Goal: Information Seeking & Learning: Compare options

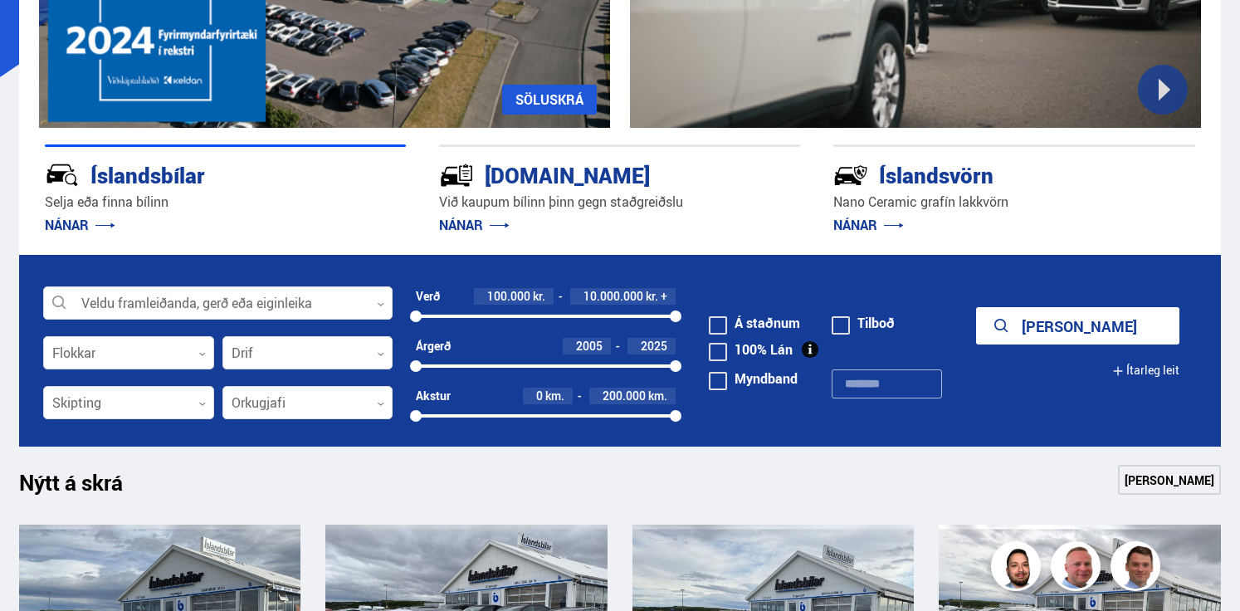
scroll to position [327, 0]
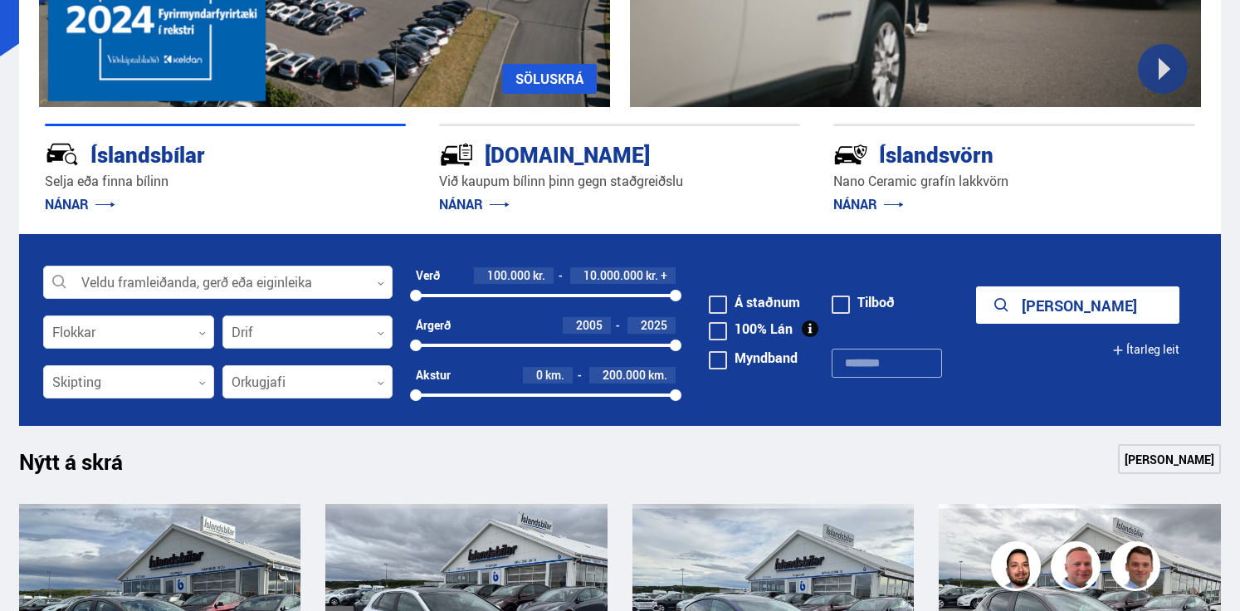
click at [291, 338] on div at bounding box center [307, 332] width 171 height 33
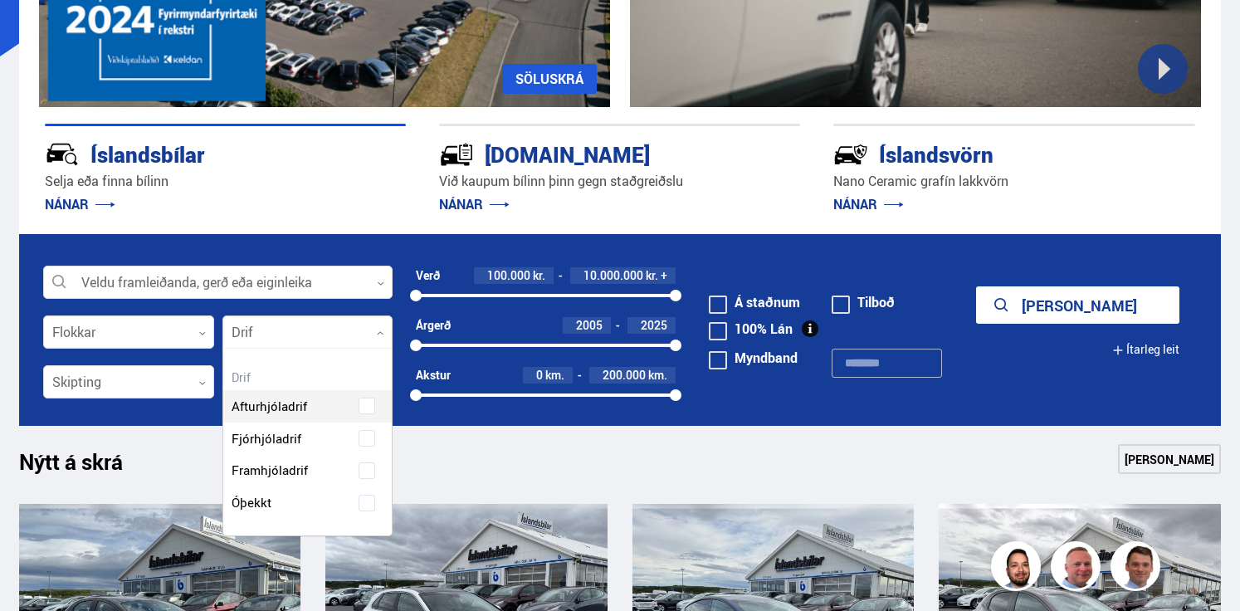
scroll to position [187, 169]
click at [275, 441] on div "Afturhjóladrif Fjórhjóladrif Framhjóladrif Óþekkt" at bounding box center [307, 442] width 169 height 154
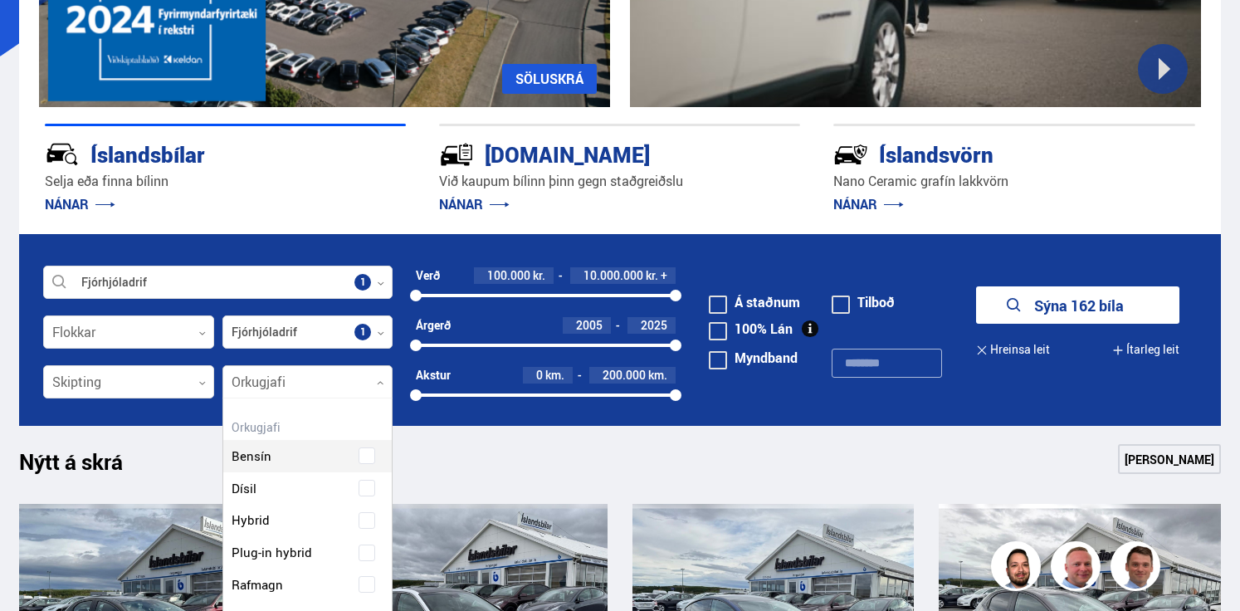
click at [306, 379] on div at bounding box center [307, 382] width 171 height 33
click at [277, 495] on div "Bensín Dísil Hybrid Plug-in hybrid Rafmagn" at bounding box center [307, 508] width 169 height 186
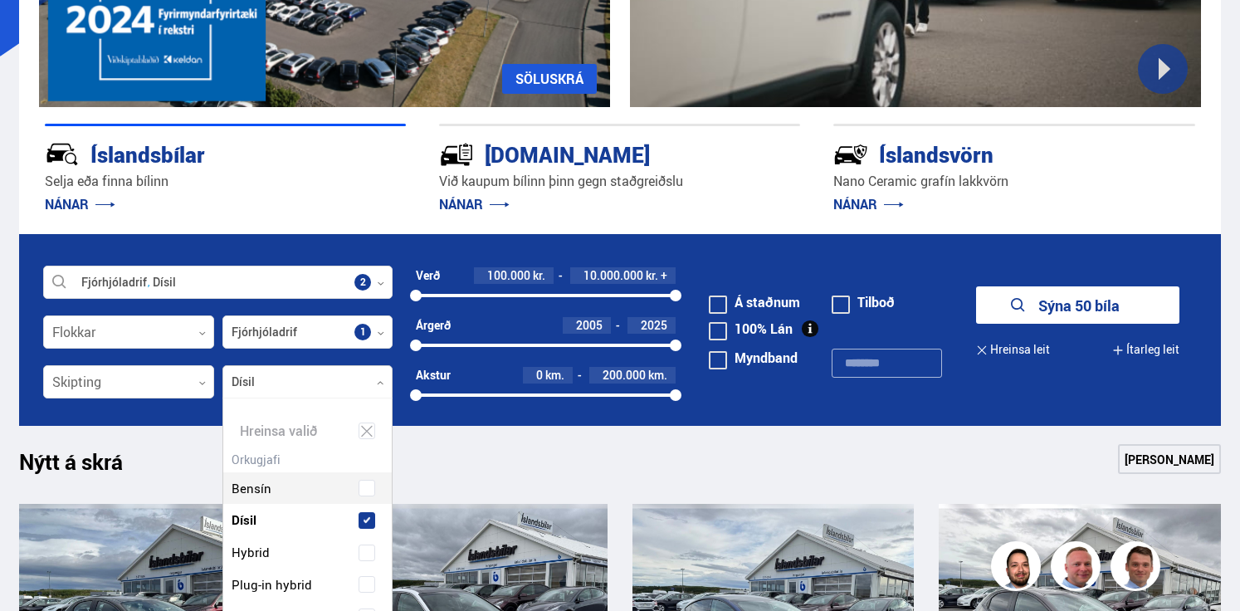
click at [1029, 303] on button "Sýna 50 bíla" at bounding box center [1077, 304] width 203 height 37
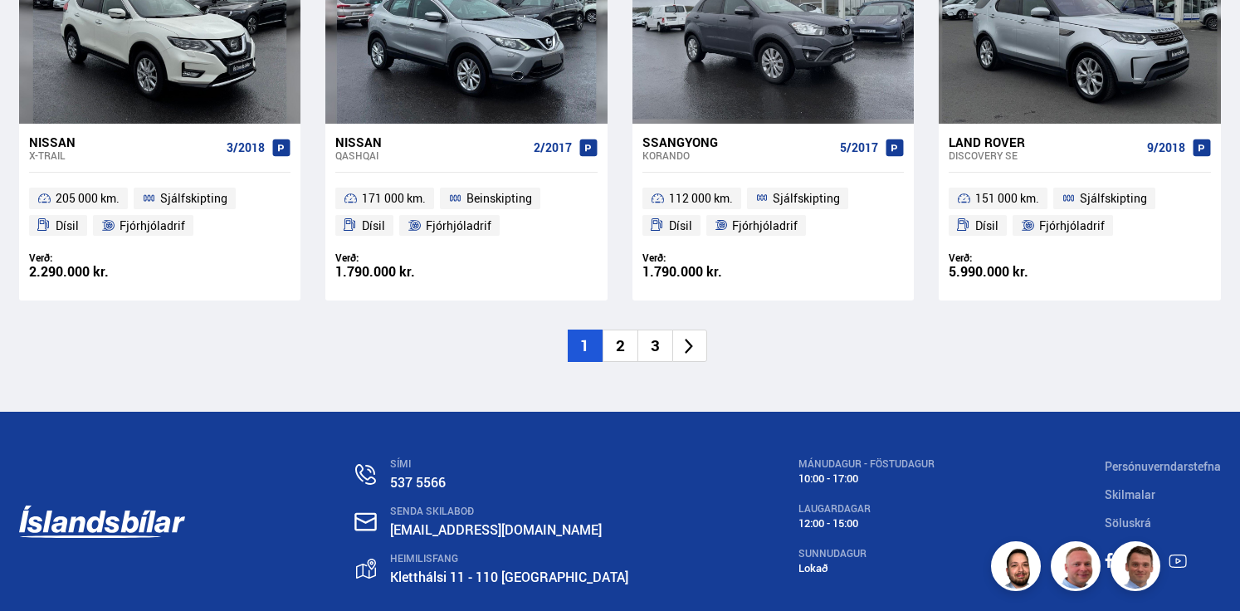
scroll to position [2609, 0]
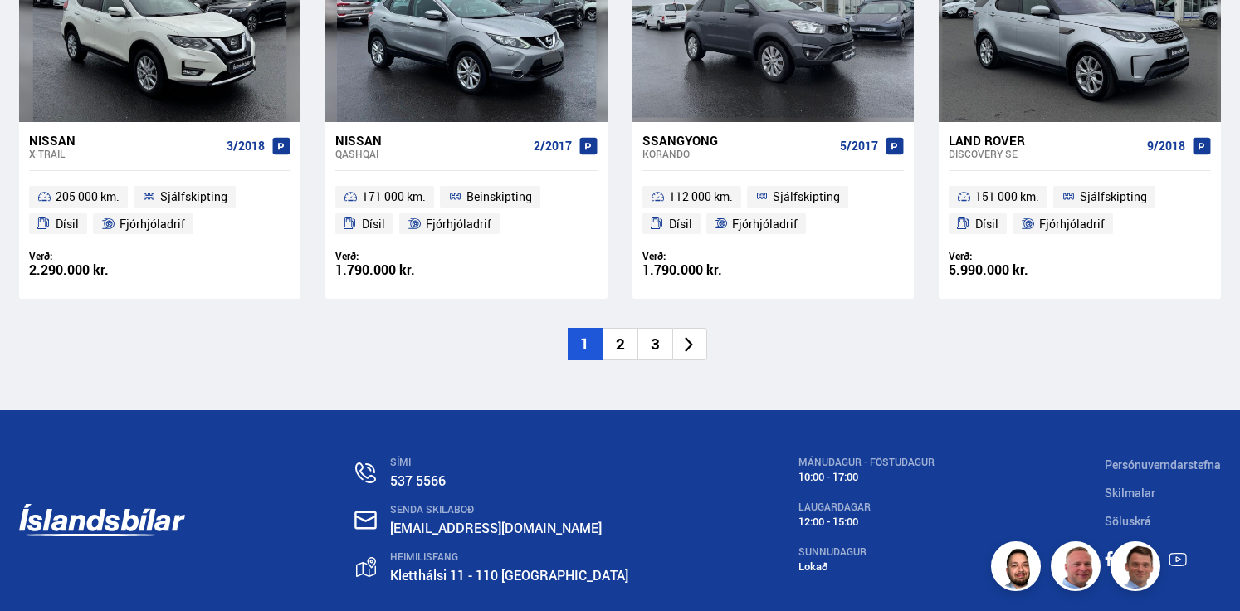
click at [615, 342] on li "2" at bounding box center [620, 344] width 35 height 32
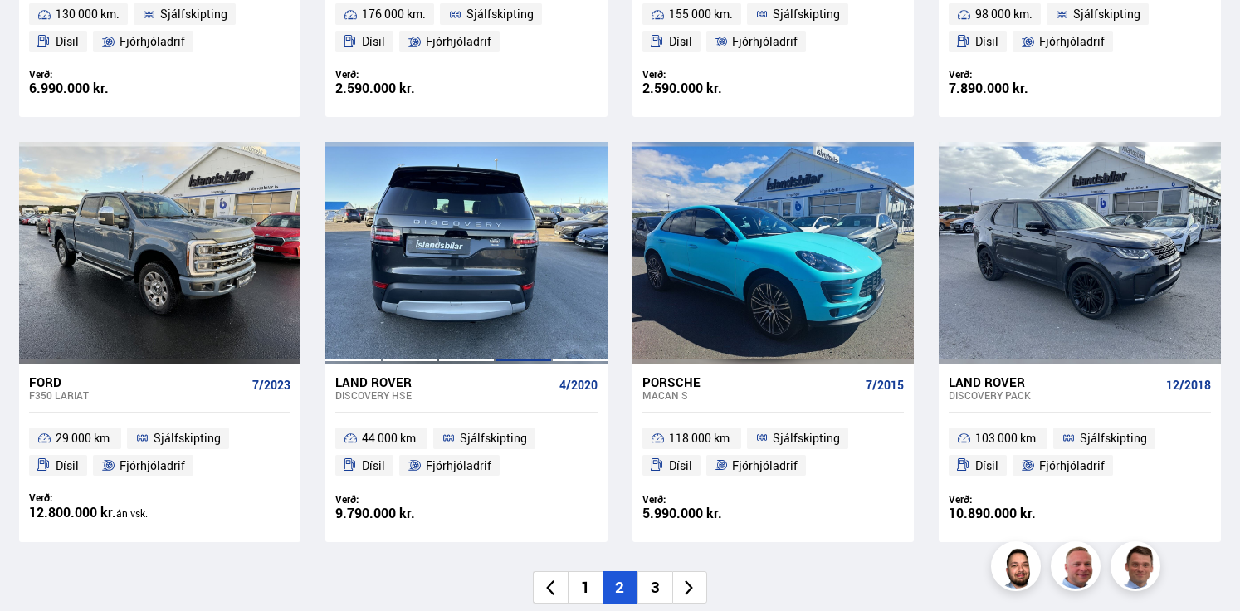
scroll to position [2381, 0]
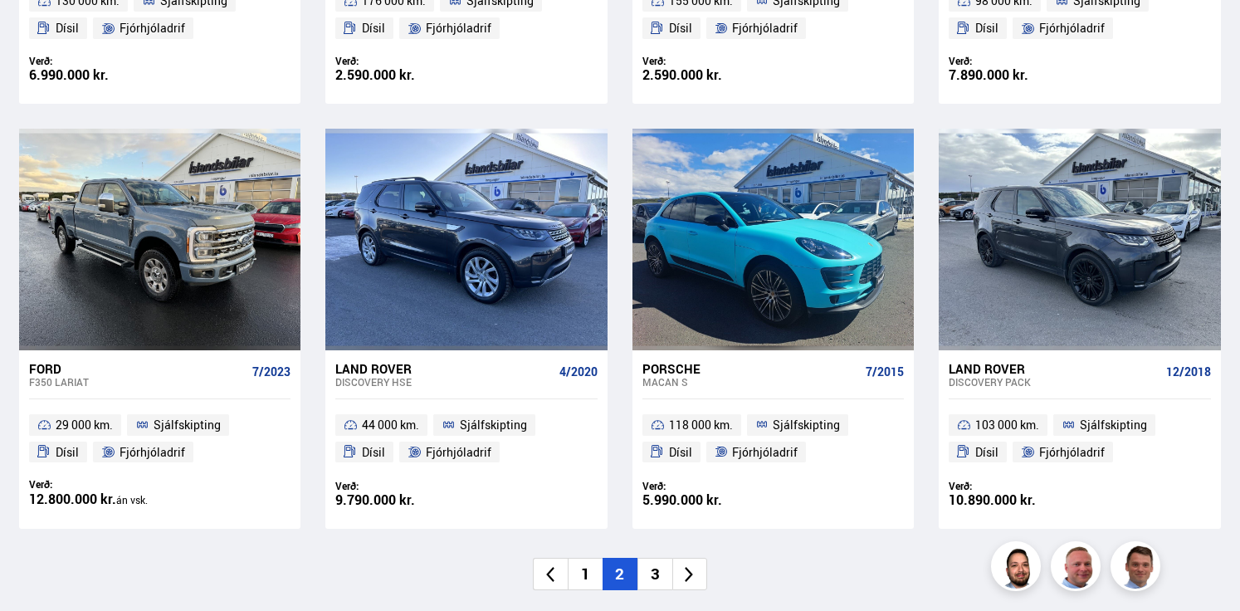
click at [656, 576] on li "3" at bounding box center [655, 574] width 35 height 32
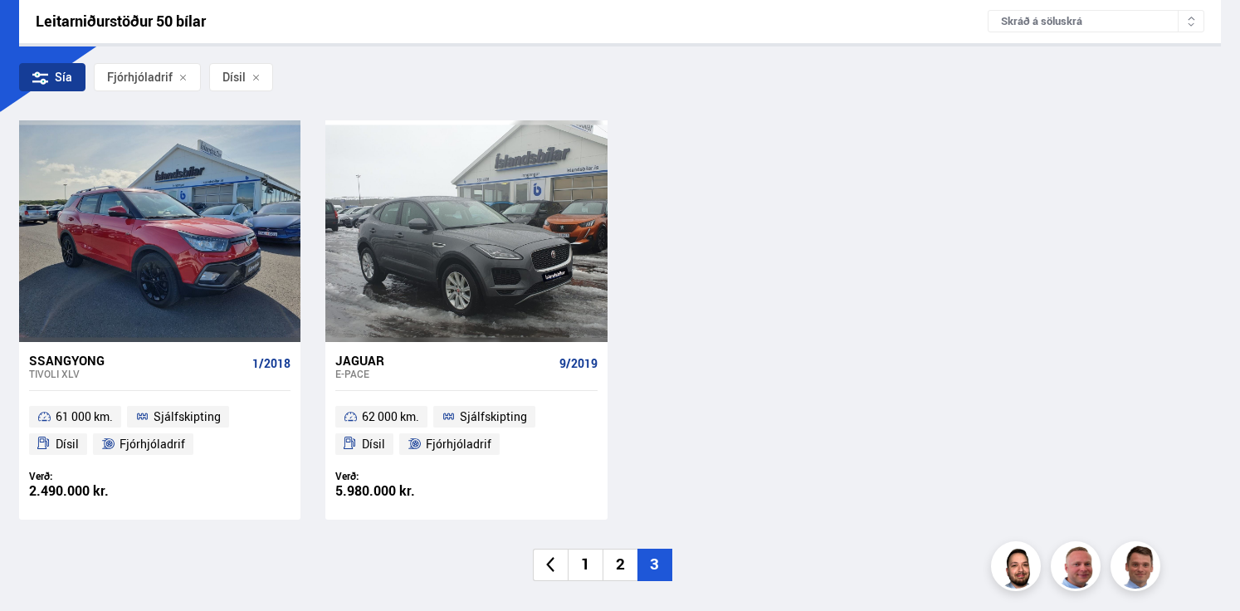
scroll to position [281, 0]
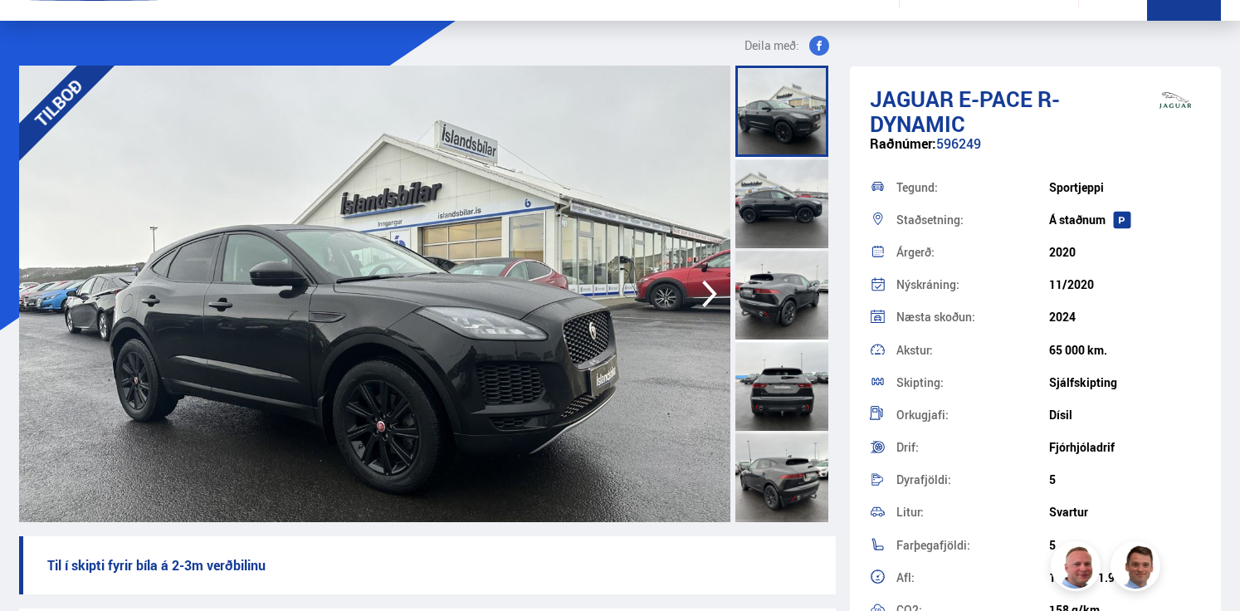
scroll to position [54, 0]
click at [800, 179] on div at bounding box center [782, 201] width 93 height 91
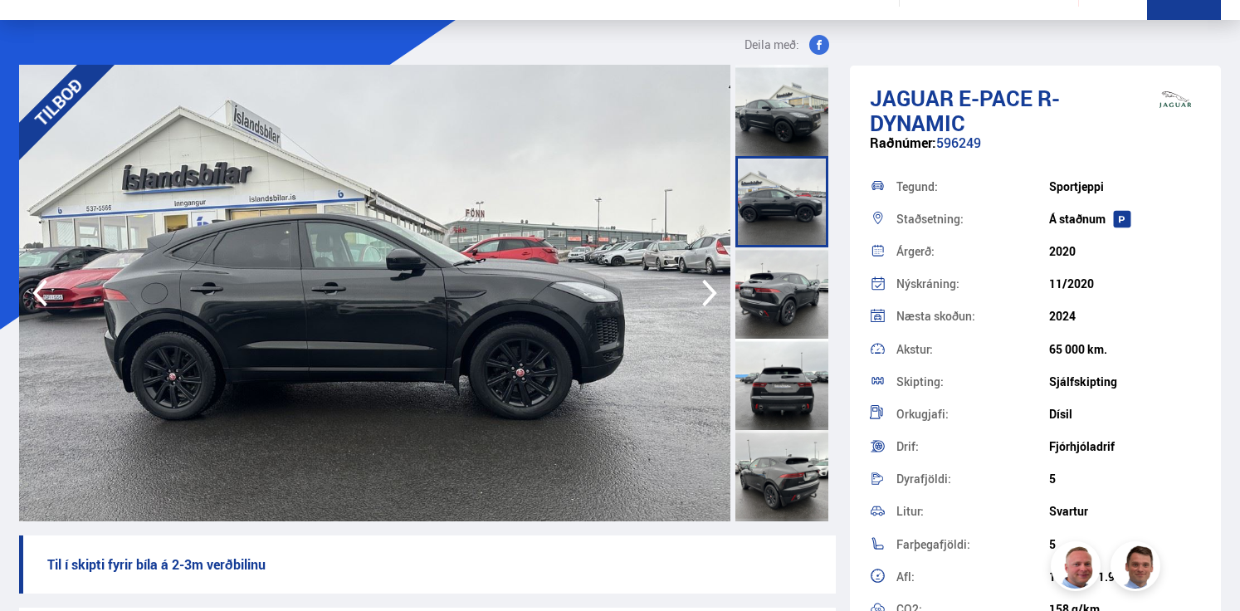
click at [799, 251] on div at bounding box center [782, 292] width 93 height 91
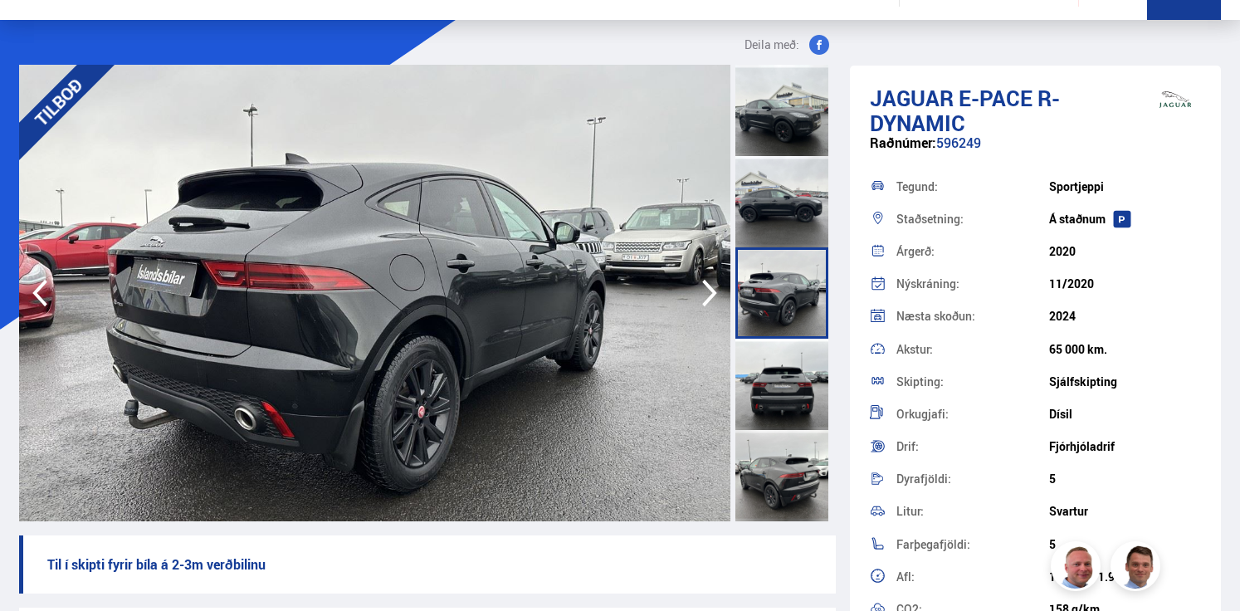
click at [795, 385] on div at bounding box center [782, 384] width 93 height 91
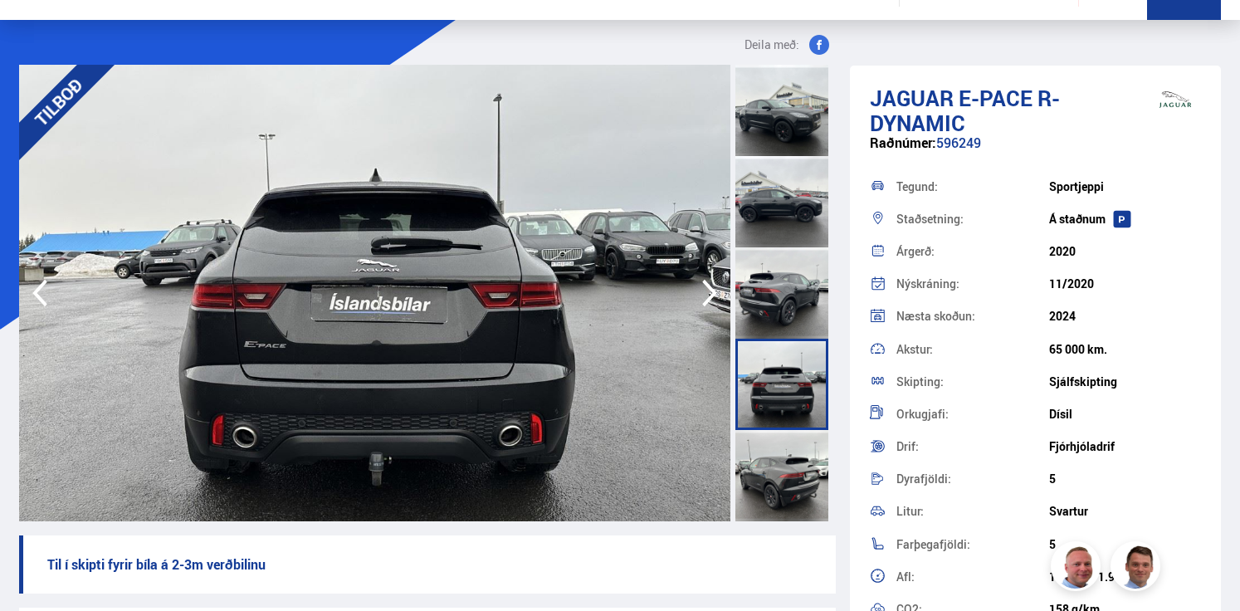
click at [794, 466] on div at bounding box center [782, 475] width 93 height 91
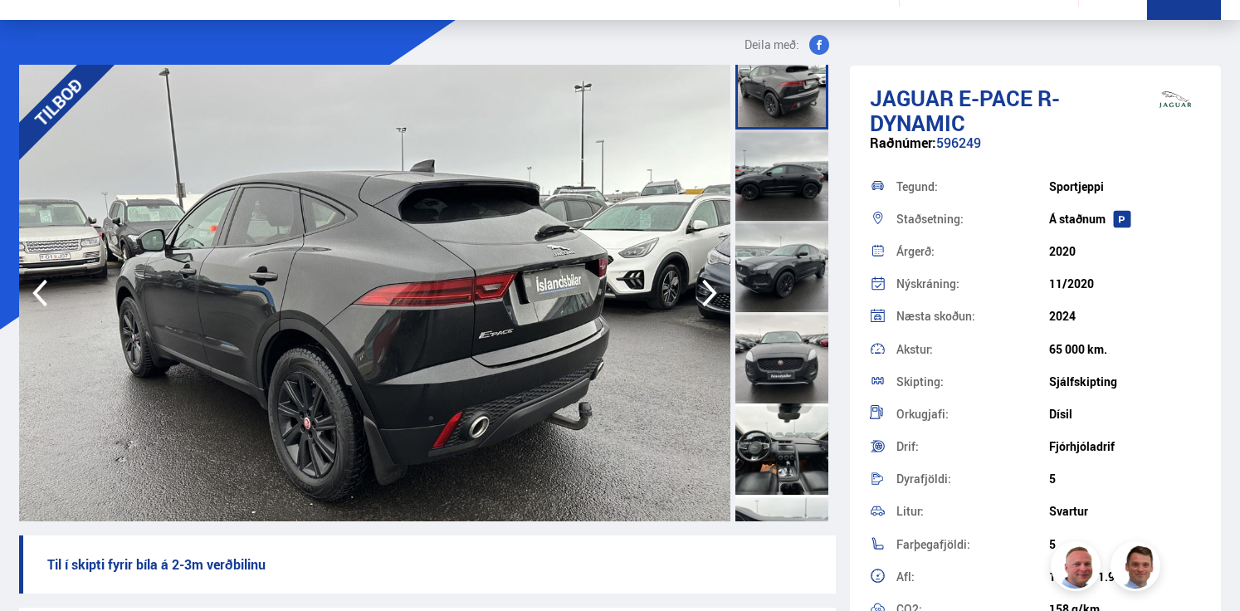
scroll to position [414, 0]
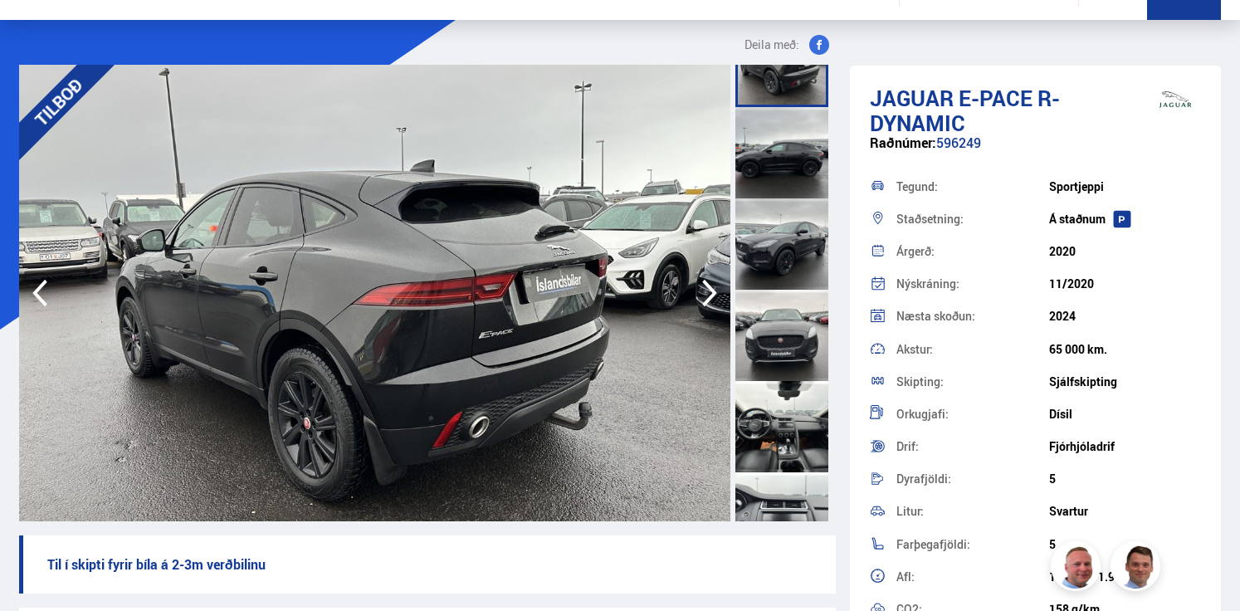
click at [791, 435] on div at bounding box center [782, 426] width 93 height 91
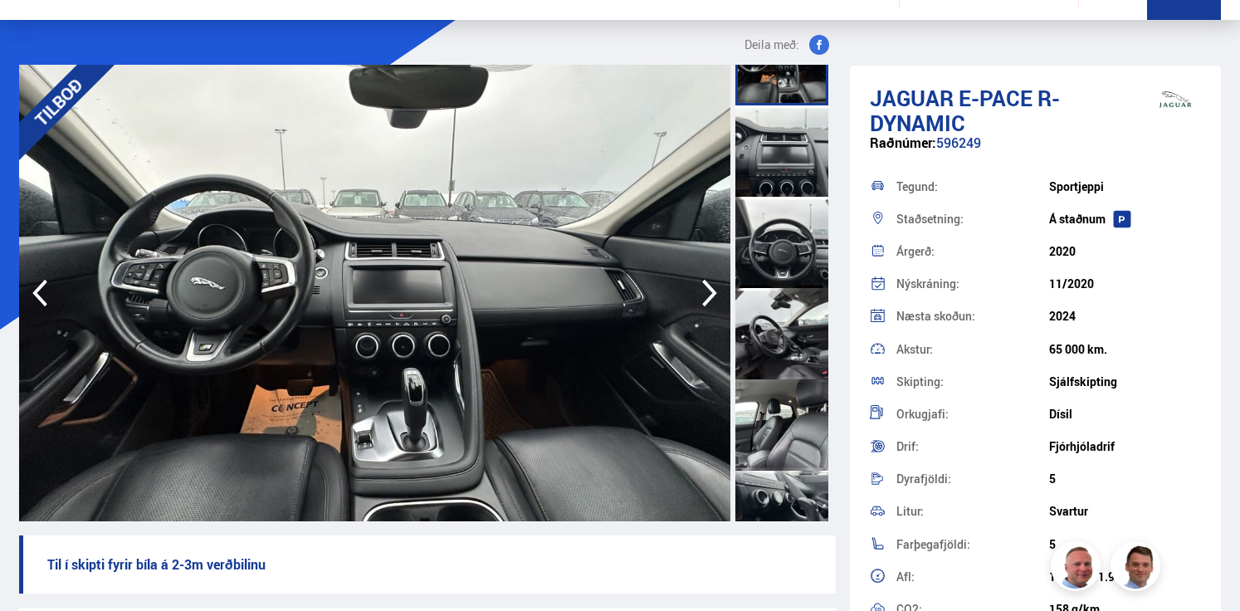
scroll to position [787, 0]
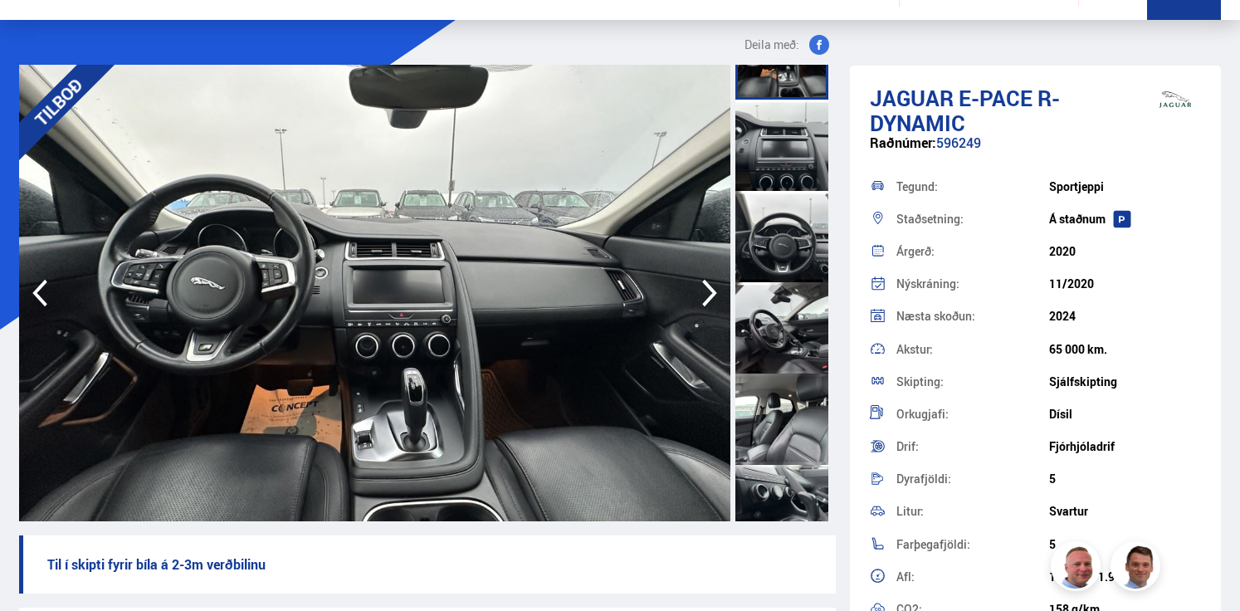
click at [791, 435] on div at bounding box center [782, 419] width 93 height 91
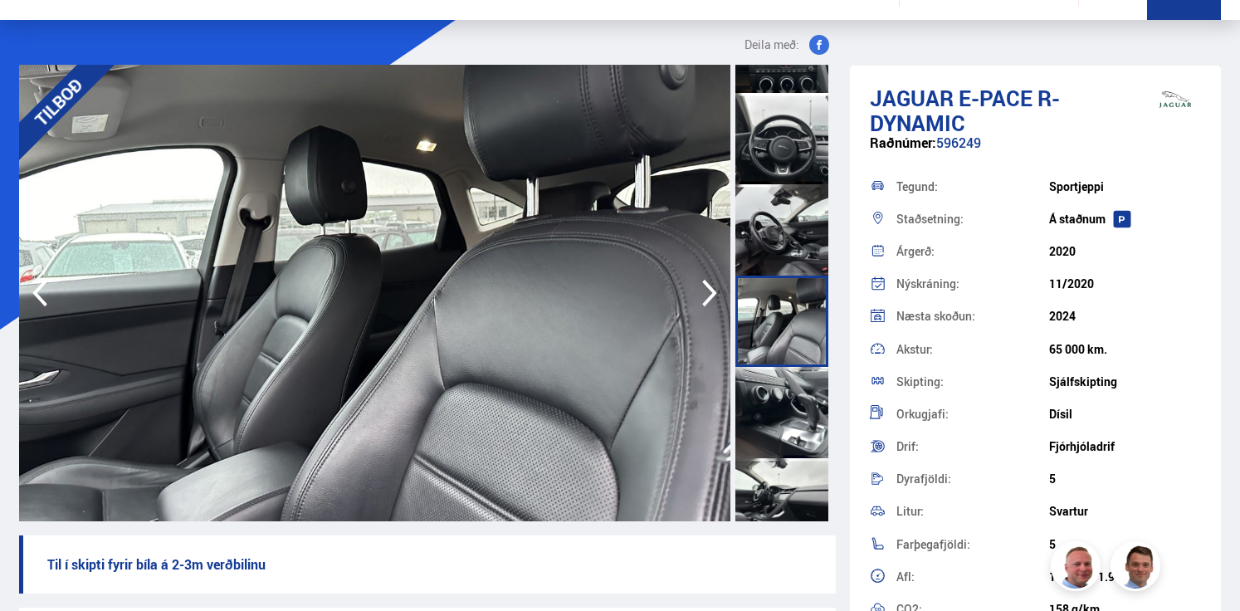
scroll to position [926, 0]
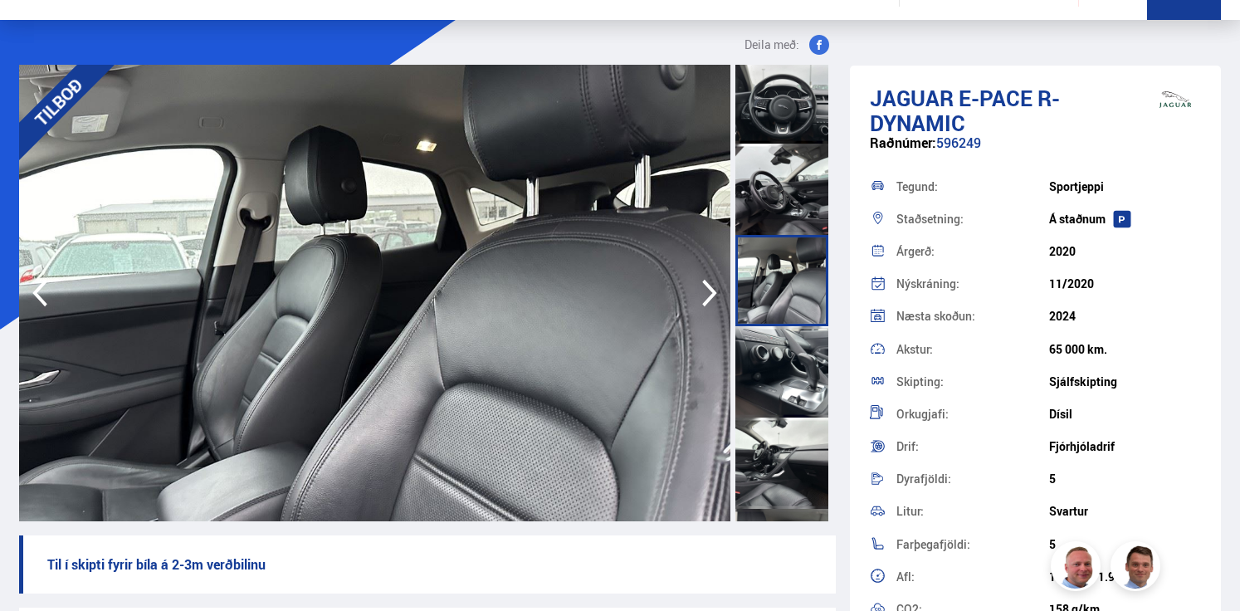
click at [793, 379] on div at bounding box center [782, 371] width 93 height 91
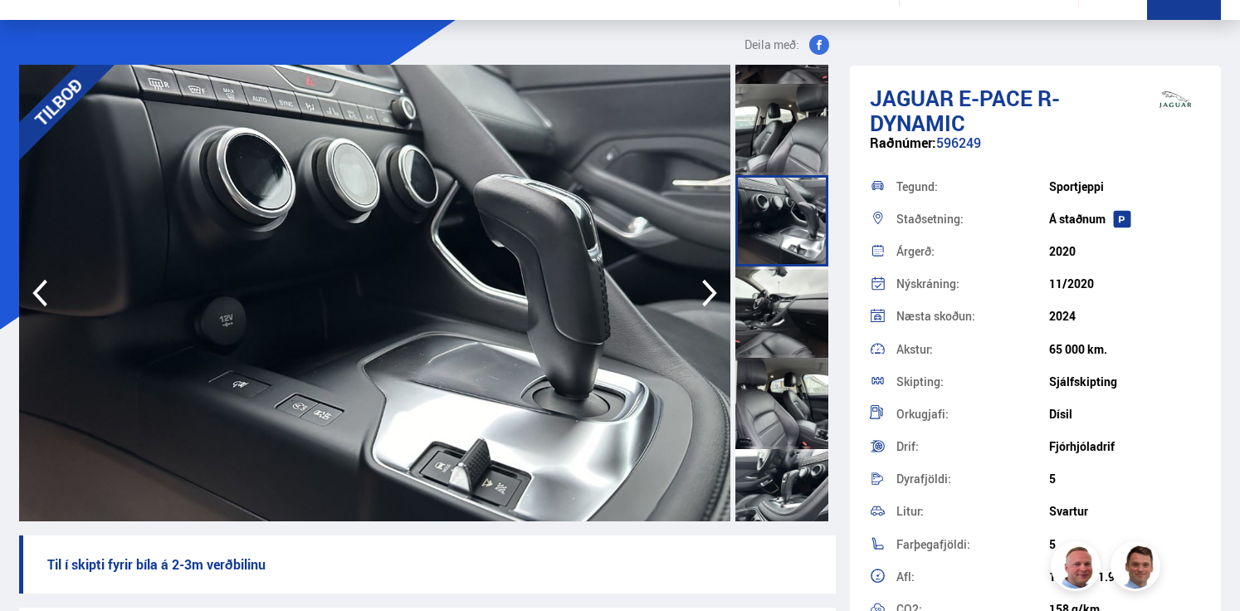
scroll to position [1081, 0]
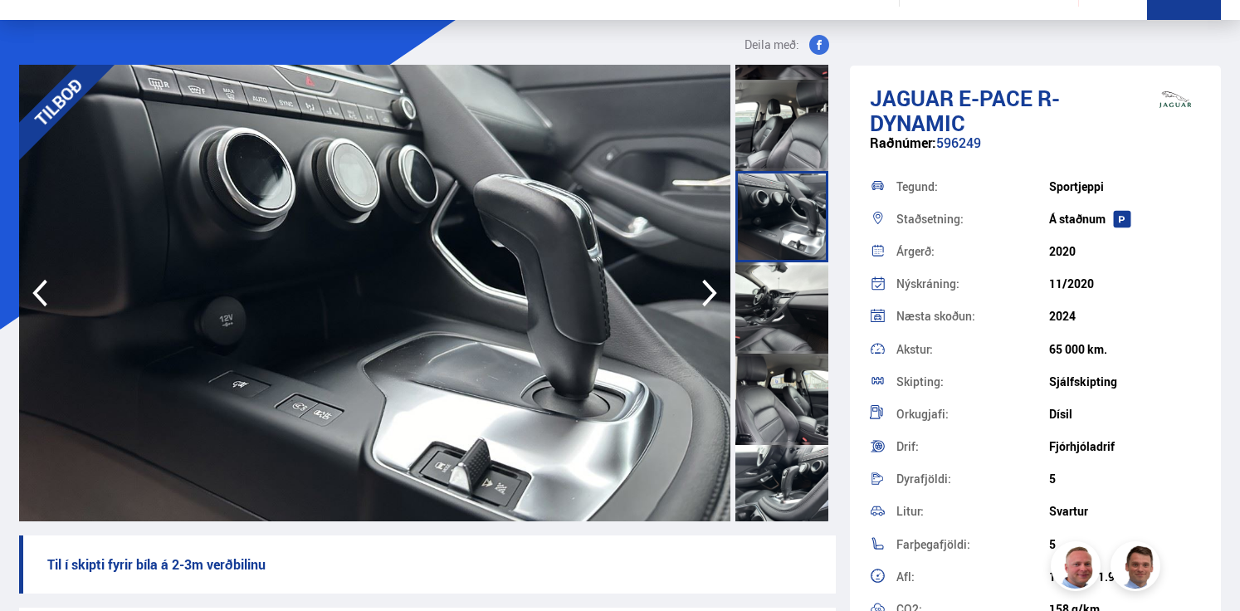
click at [793, 379] on div at bounding box center [782, 399] width 93 height 91
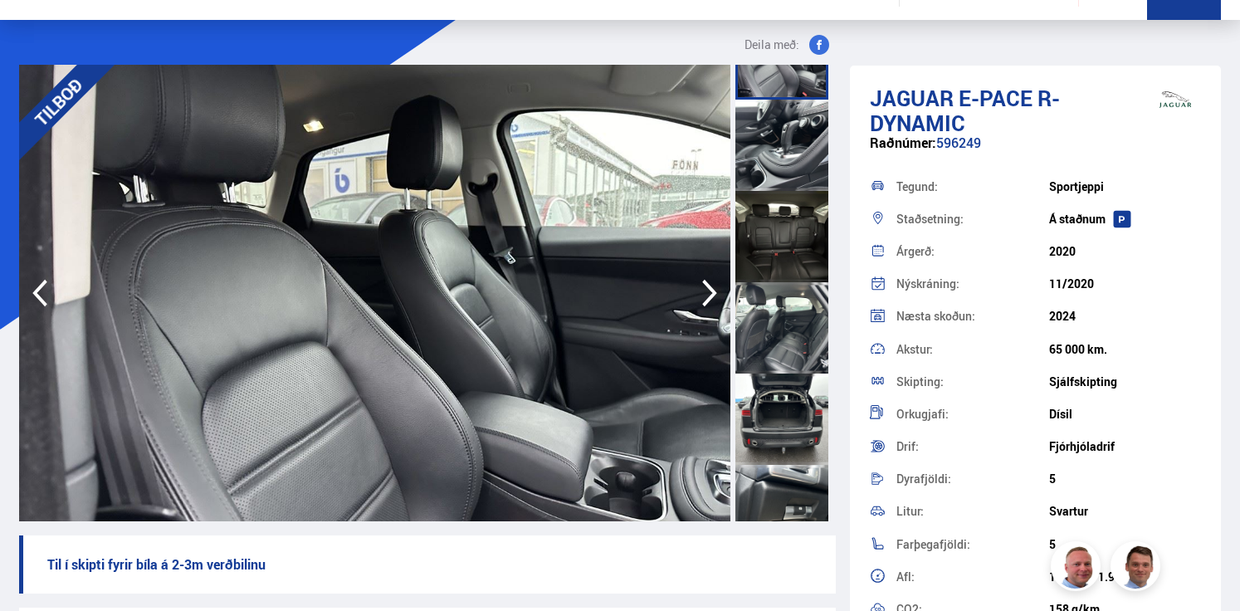
scroll to position [1427, 0]
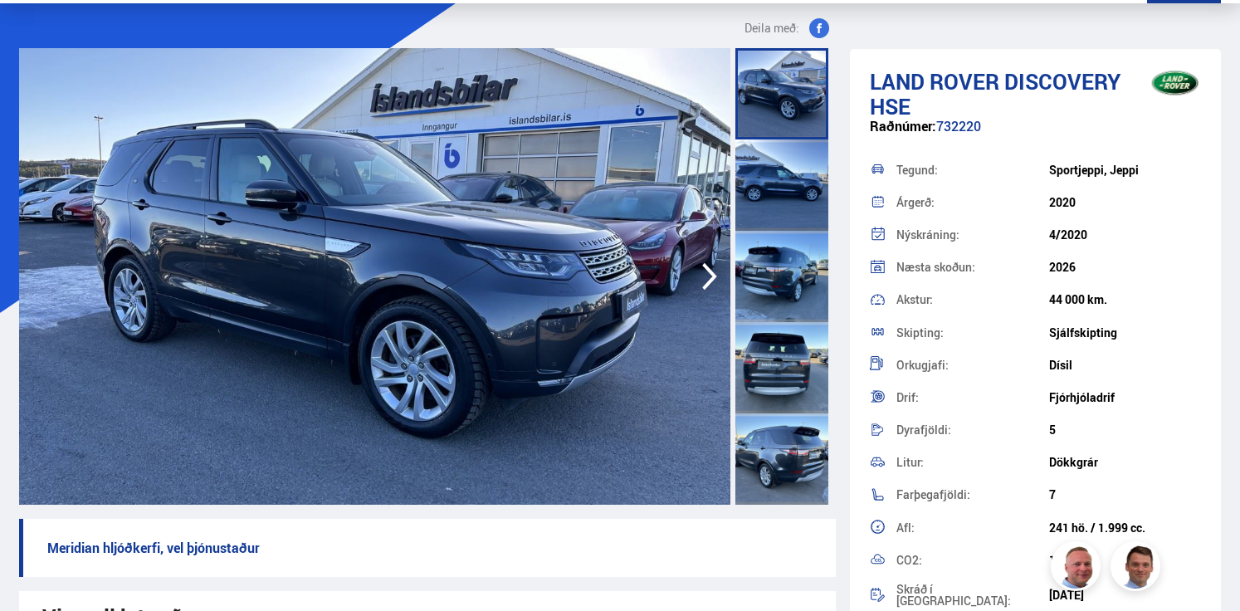
scroll to position [72, 0]
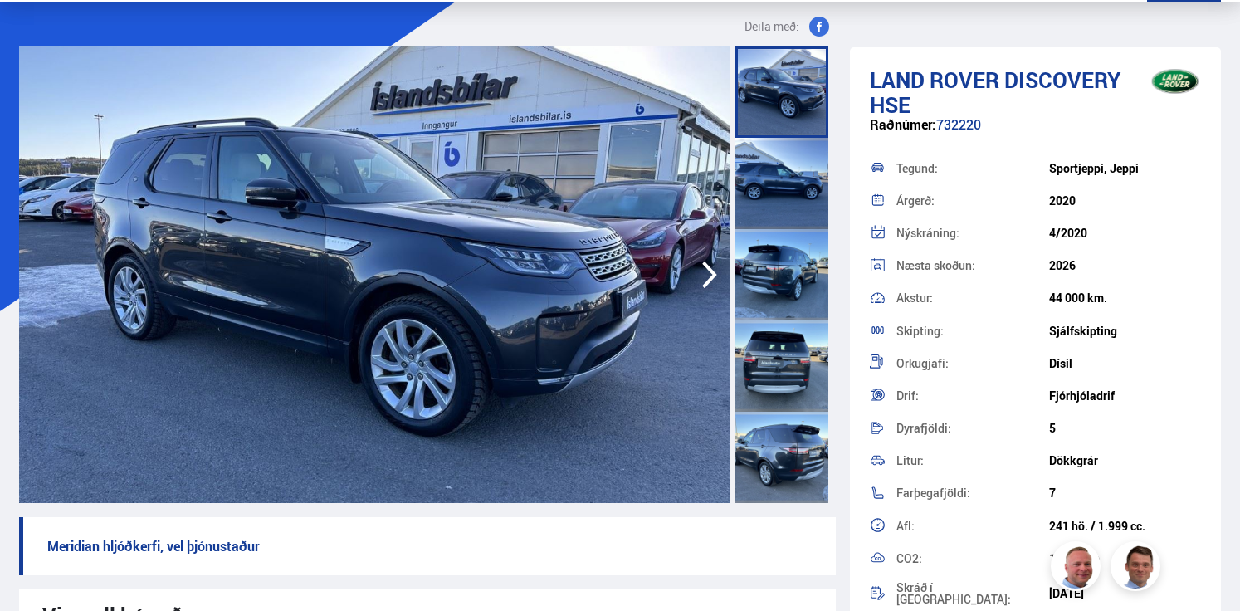
click at [774, 185] on div at bounding box center [782, 183] width 93 height 91
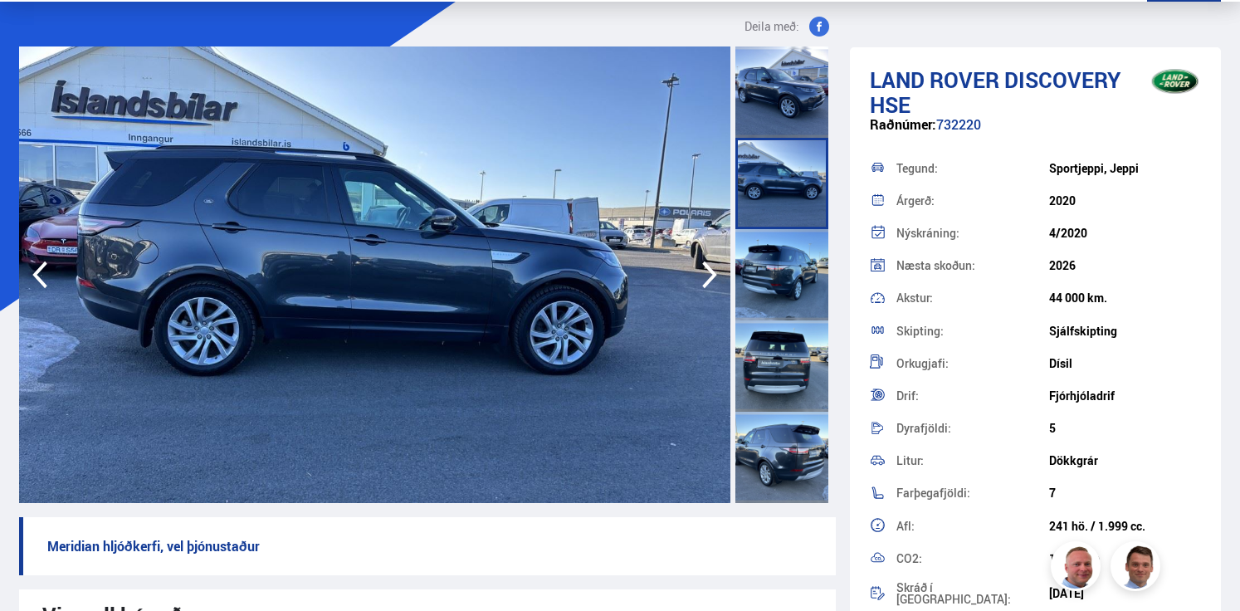
click at [767, 269] on div at bounding box center [782, 274] width 93 height 91
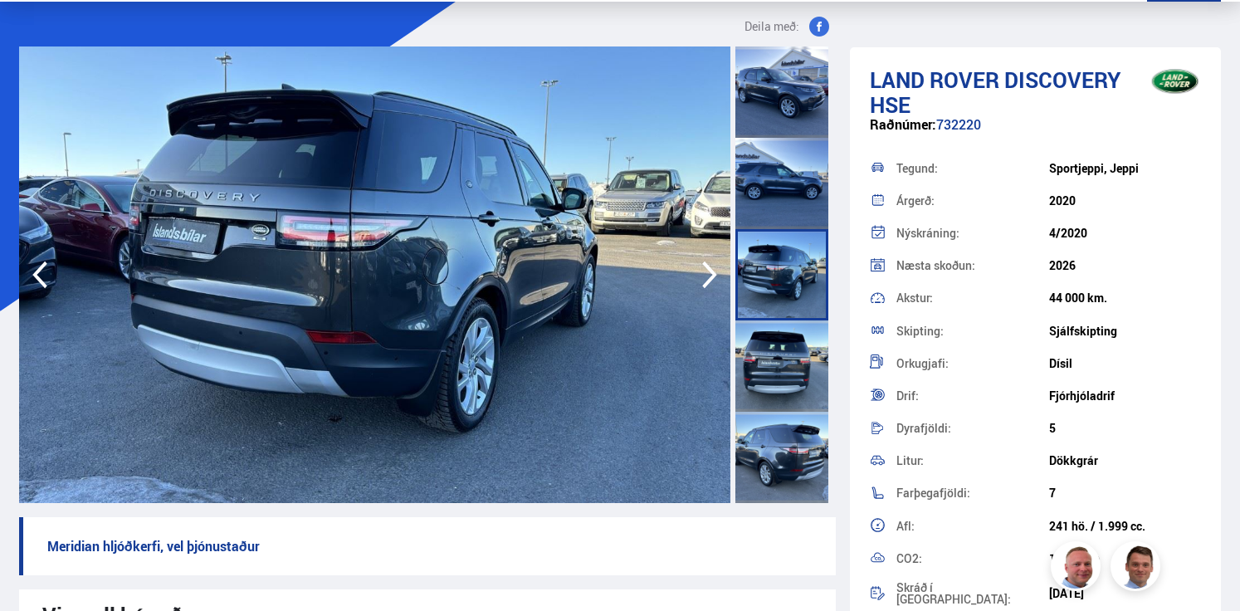
click at [762, 342] on div at bounding box center [782, 365] width 93 height 91
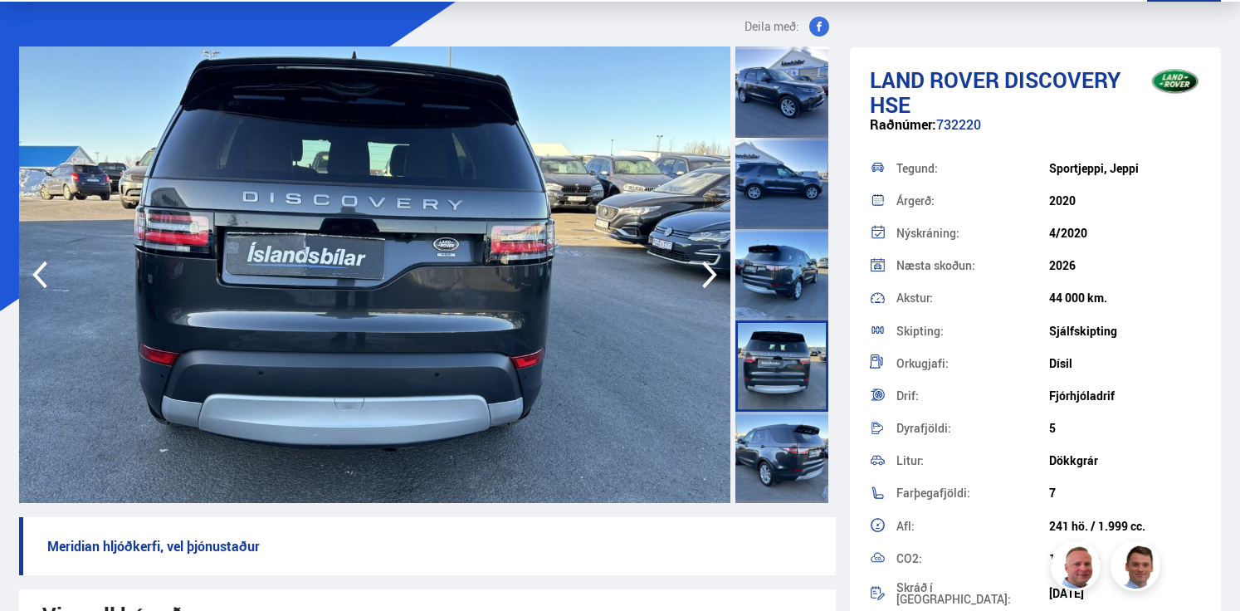
click at [772, 452] on div at bounding box center [782, 457] width 93 height 91
